Goal: Find specific page/section: Find specific page/section

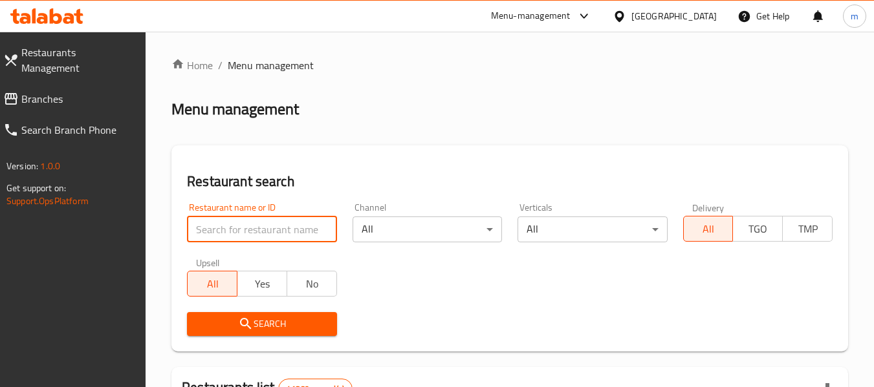
click at [258, 224] on input "search" at bounding box center [261, 230] width 149 height 26
paste input "773805"
type input "773805"
click at [274, 320] on span "Search" at bounding box center [261, 324] width 129 height 16
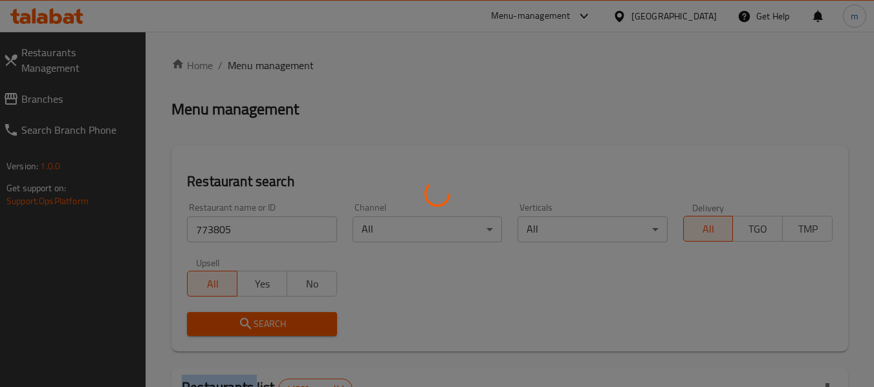
click at [274, 320] on div at bounding box center [437, 193] width 874 height 387
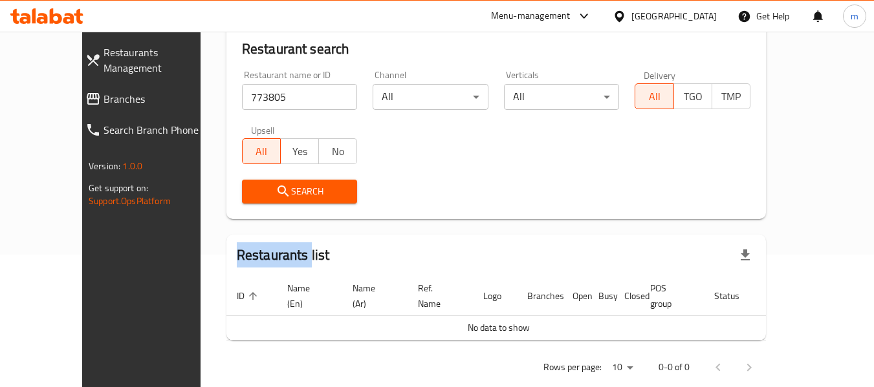
scroll to position [141, 0]
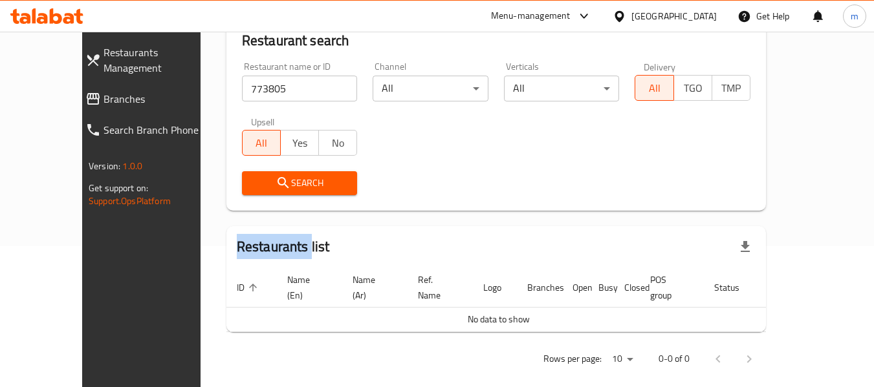
click at [270, 179] on span "Search" at bounding box center [299, 183] width 95 height 16
click at [103, 91] on span "Branches" at bounding box center [160, 99] width 114 height 16
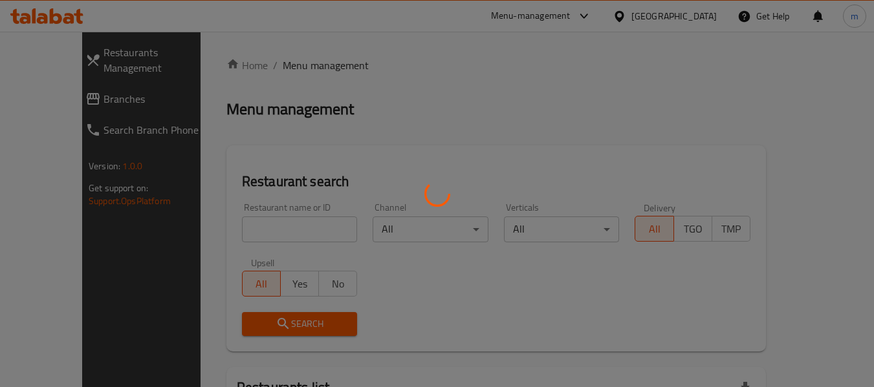
click at [49, 87] on div at bounding box center [437, 193] width 874 height 387
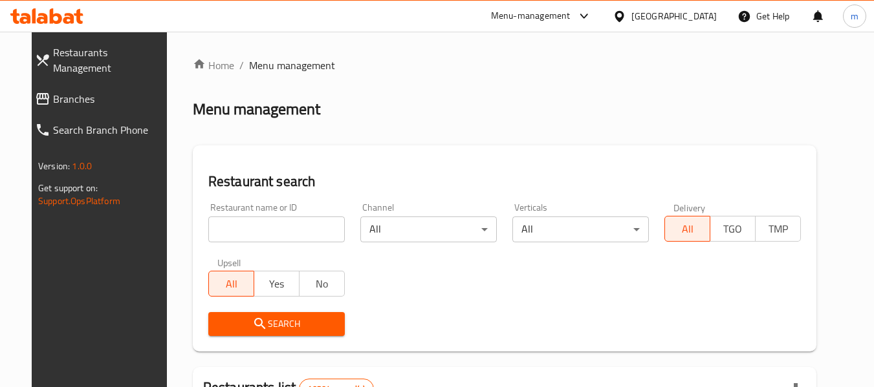
click at [53, 91] on span "Branches" at bounding box center [110, 99] width 114 height 16
